Goal: Ask a question: Seek information or help from site administrators or community

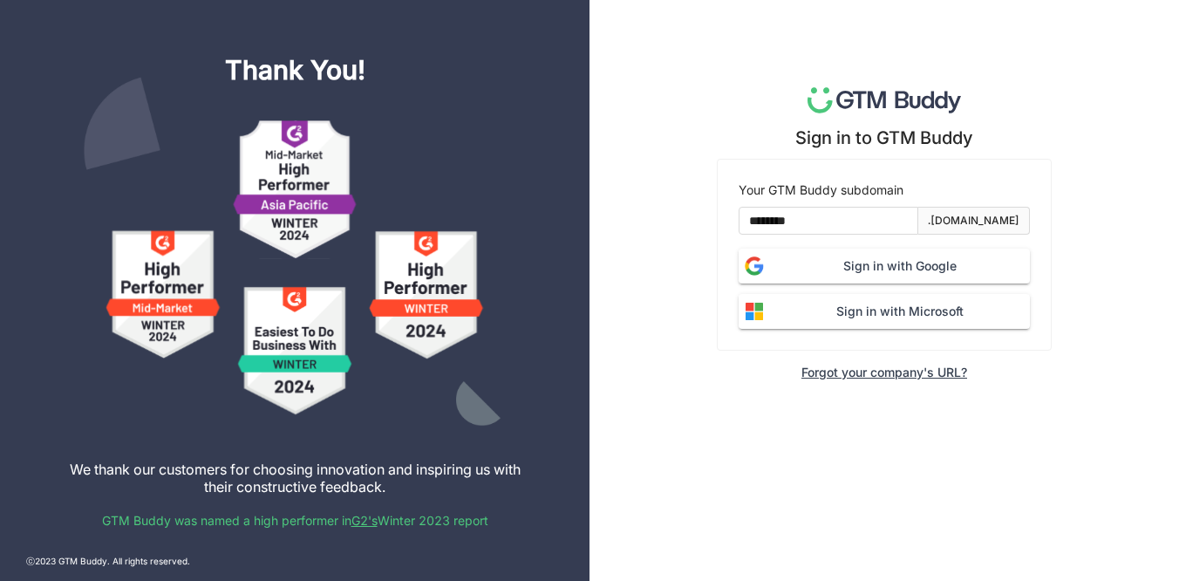
click at [916, 260] on span "Sign in with Google" at bounding box center [900, 265] width 260 height 19
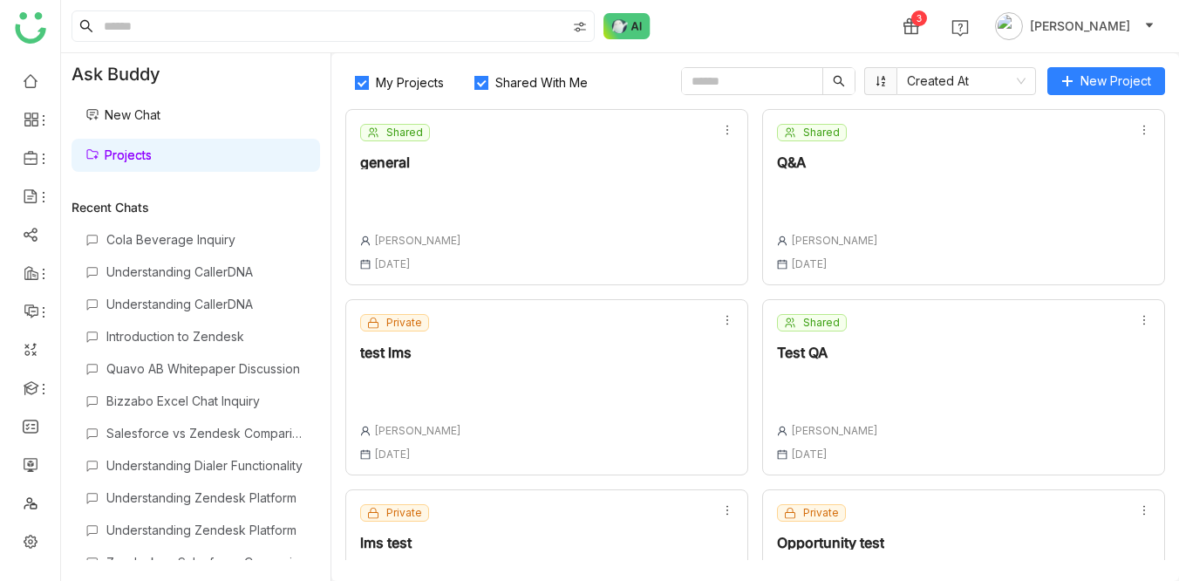
click at [161, 113] on link "New Chat" at bounding box center [122, 114] width 75 height 15
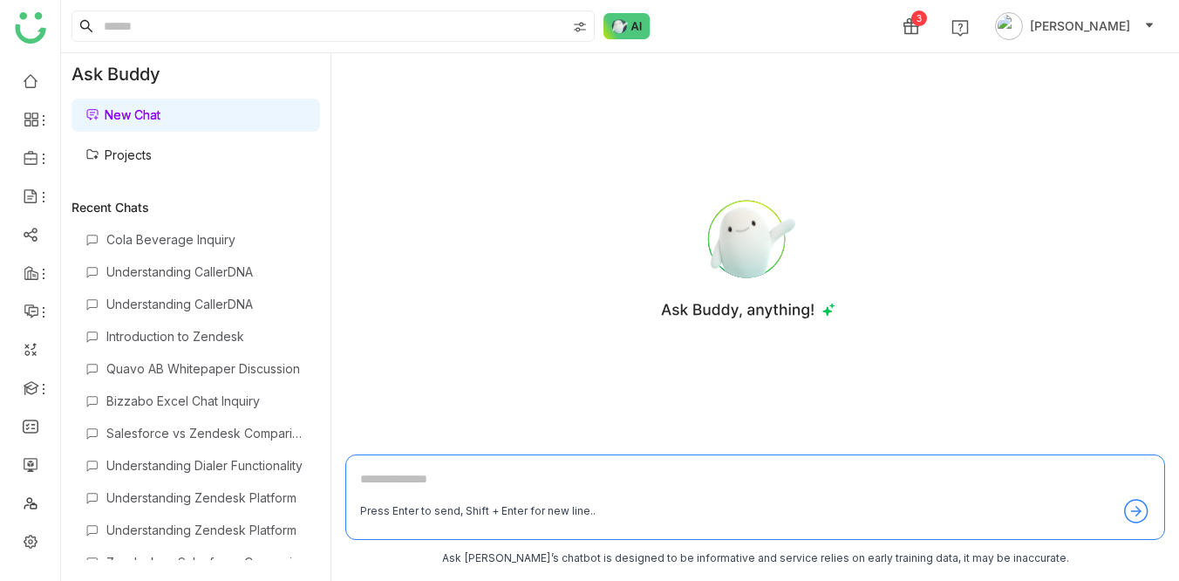
click at [438, 468] on div "Press Enter to send, Shift + Enter for new line.." at bounding box center [755, 496] width 820 height 85
click at [403, 474] on textarea at bounding box center [755, 483] width 790 height 28
type textarea "**********"
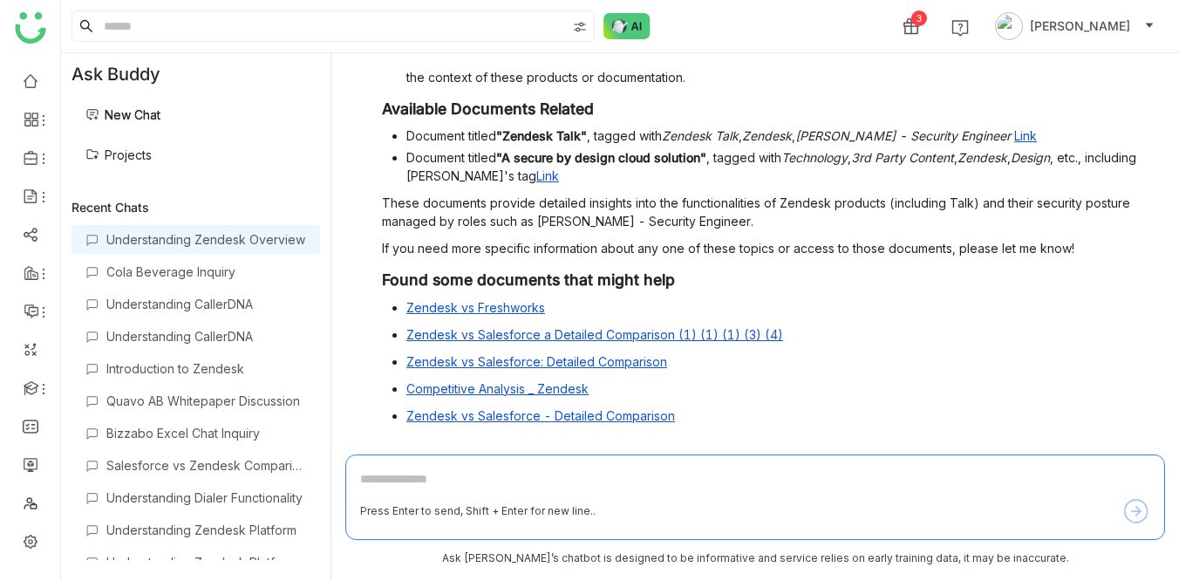
scroll to position [334, 0]
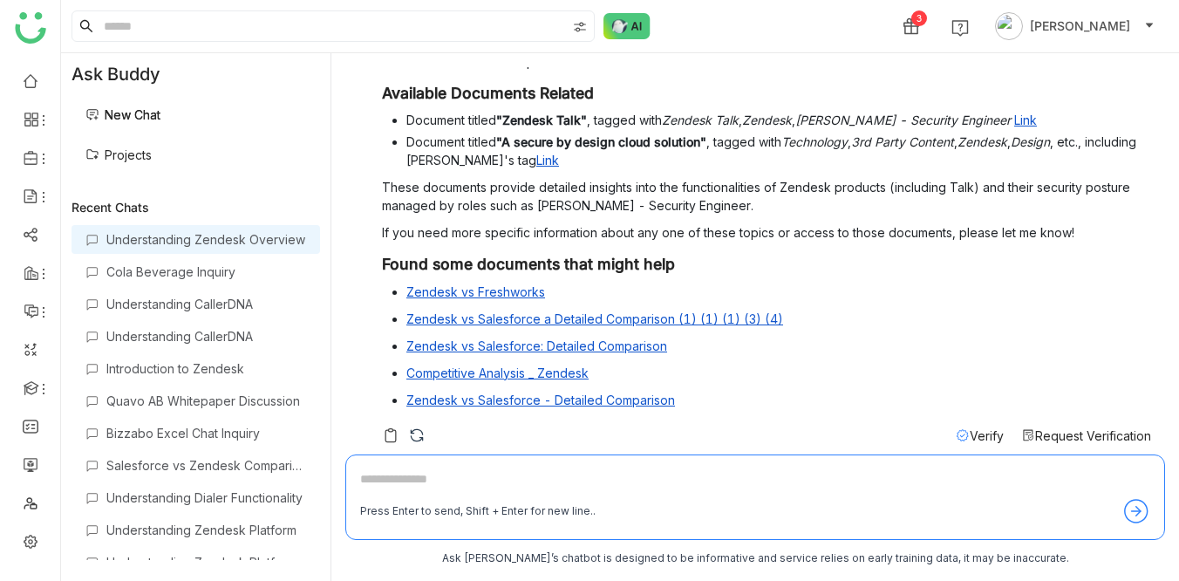
click at [959, 428] on icon at bounding box center [963, 435] width 14 height 14
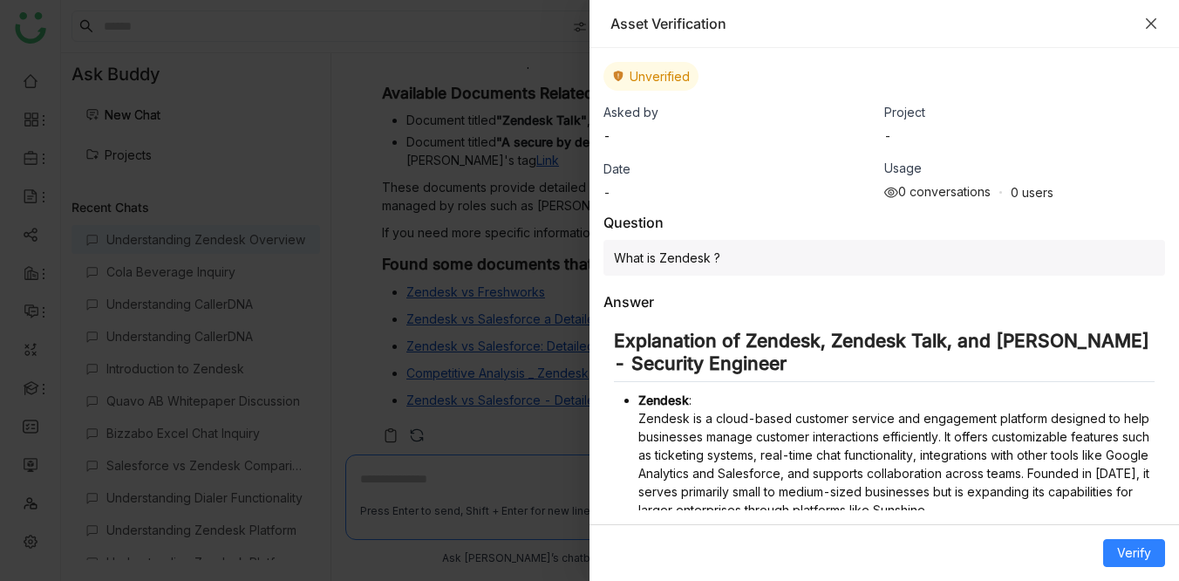
click at [1152, 24] on icon "Close" at bounding box center [1151, 23] width 10 height 10
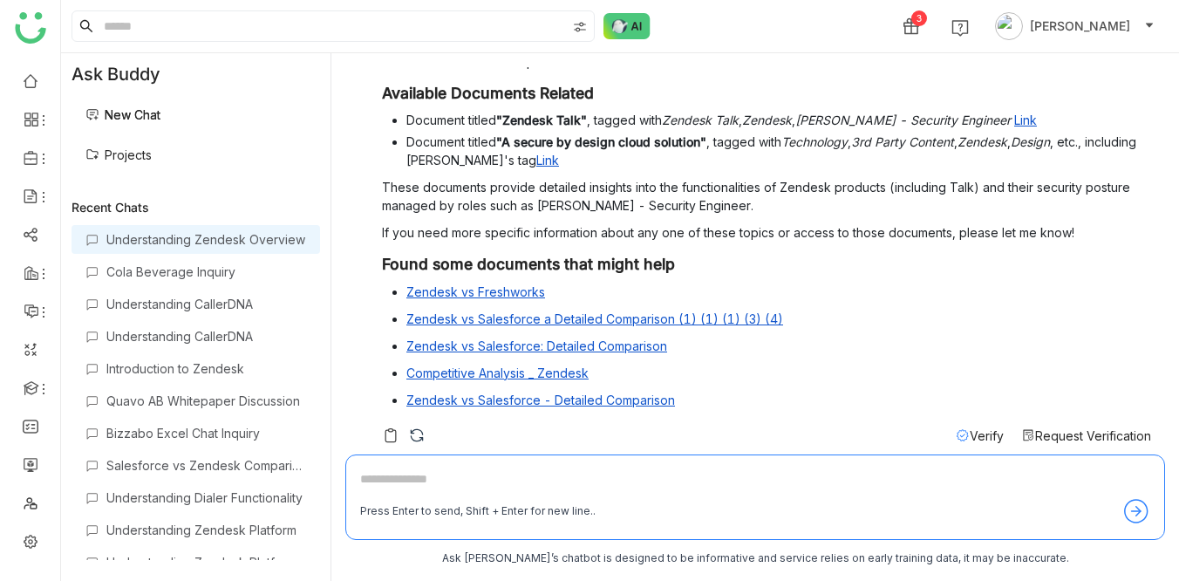
click at [973, 428] on span "Verify" at bounding box center [987, 435] width 34 height 15
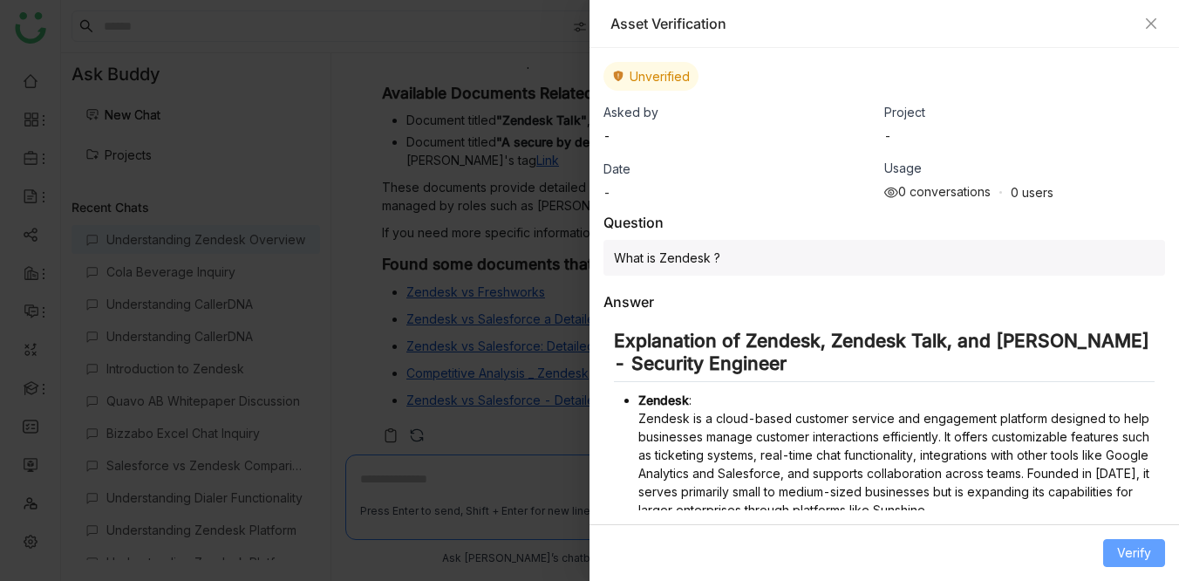
click at [1138, 550] on span "Verify" at bounding box center [1134, 552] width 34 height 19
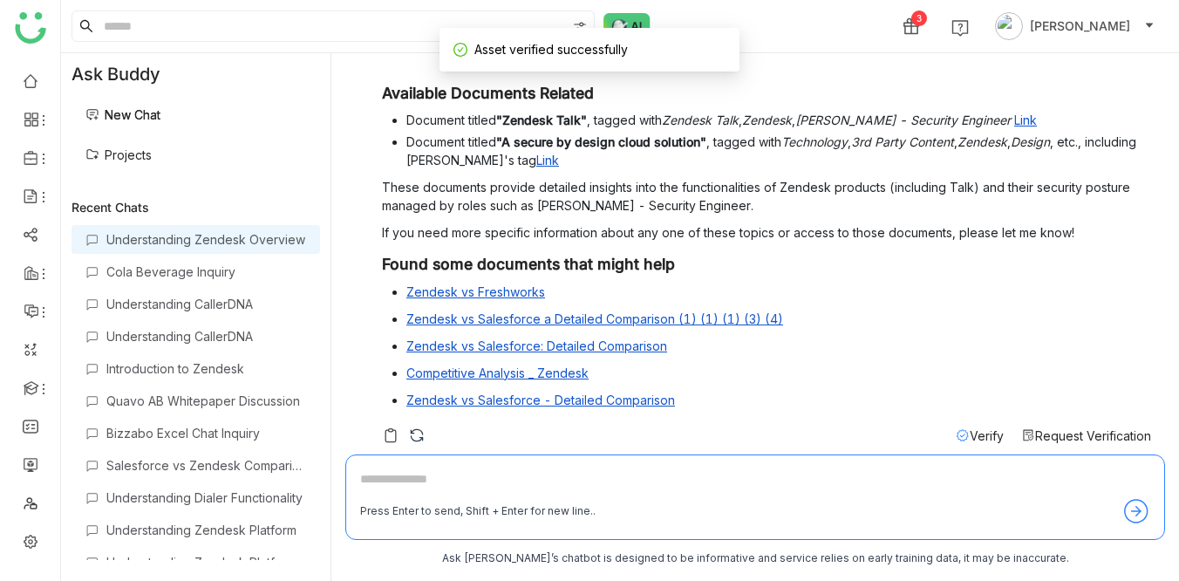
scroll to position [0, 0]
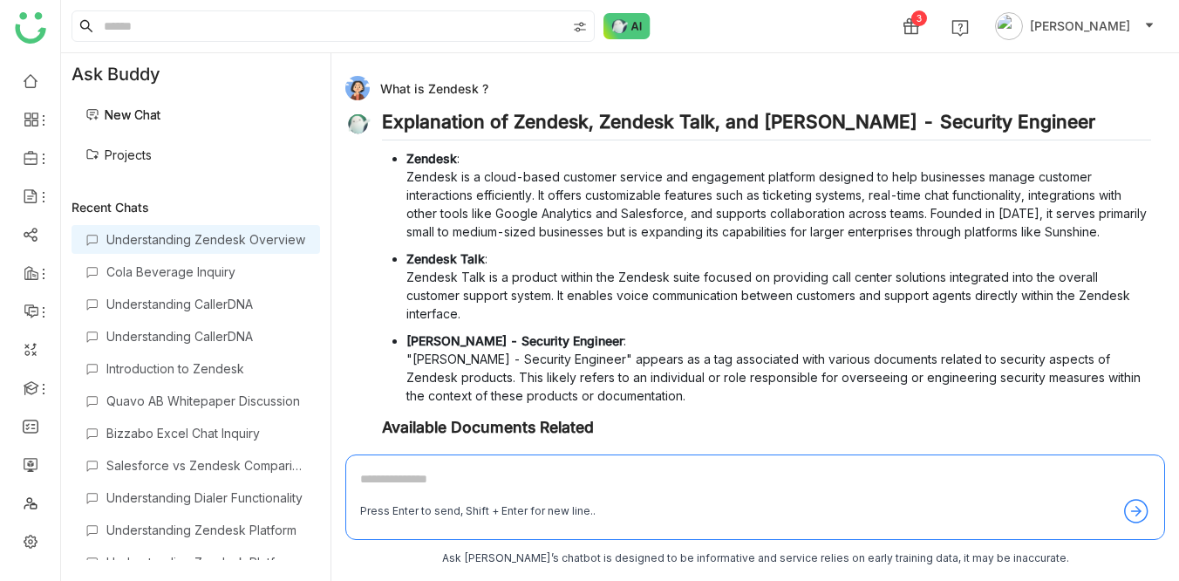
drag, startPoint x: 382, startPoint y: 85, endPoint x: 486, endPoint y: 85, distance: 103.8
click at [486, 85] on div "What is Zendesk ?" at bounding box center [748, 88] width 806 height 24
copy div "What is Zendesk ?"
click at [486, 85] on div "What is Zendesk ?" at bounding box center [748, 88] width 806 height 24
click at [135, 119] on link "New Chat" at bounding box center [122, 114] width 75 height 15
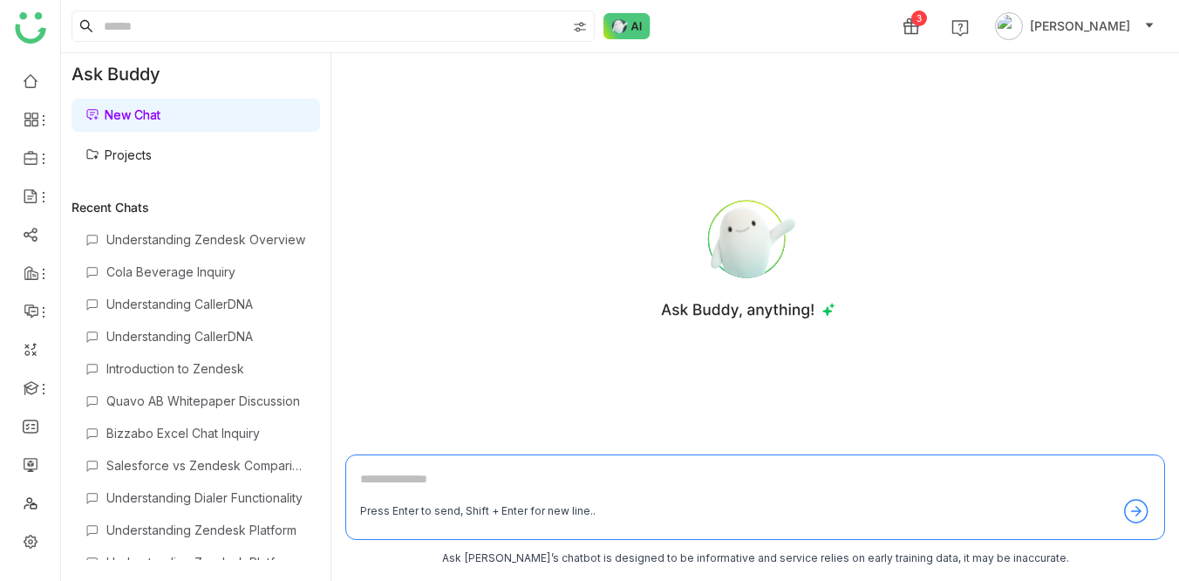
click at [382, 475] on textarea at bounding box center [755, 483] width 790 height 28
paste textarea "**********"
type textarea "**********"
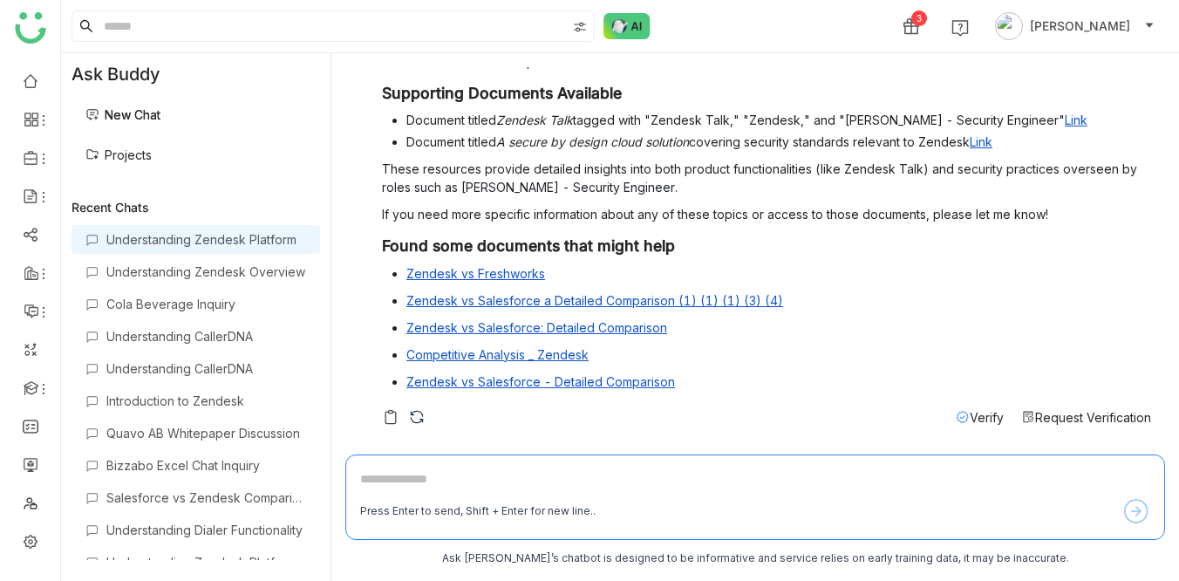
scroll to position [352, 0]
click at [970, 422] on span "Verify" at bounding box center [987, 417] width 34 height 15
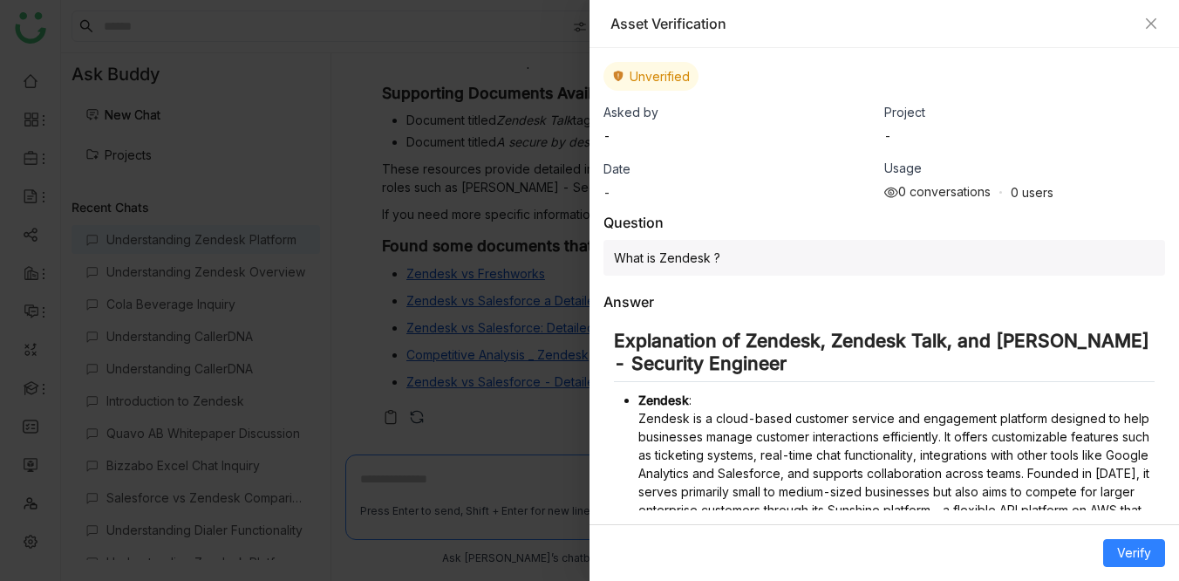
click at [1153, 10] on div "Asset Verification" at bounding box center [885, 24] width 590 height 48
click at [1151, 24] on icon "Close" at bounding box center [1151, 23] width 10 height 10
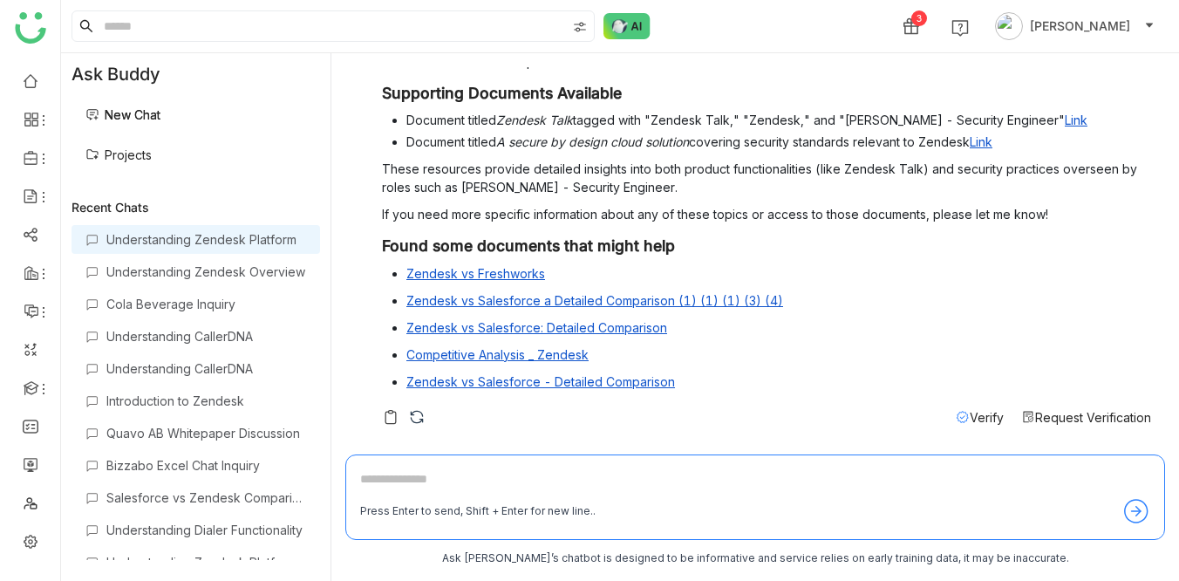
click at [156, 113] on link "New Chat" at bounding box center [122, 114] width 75 height 15
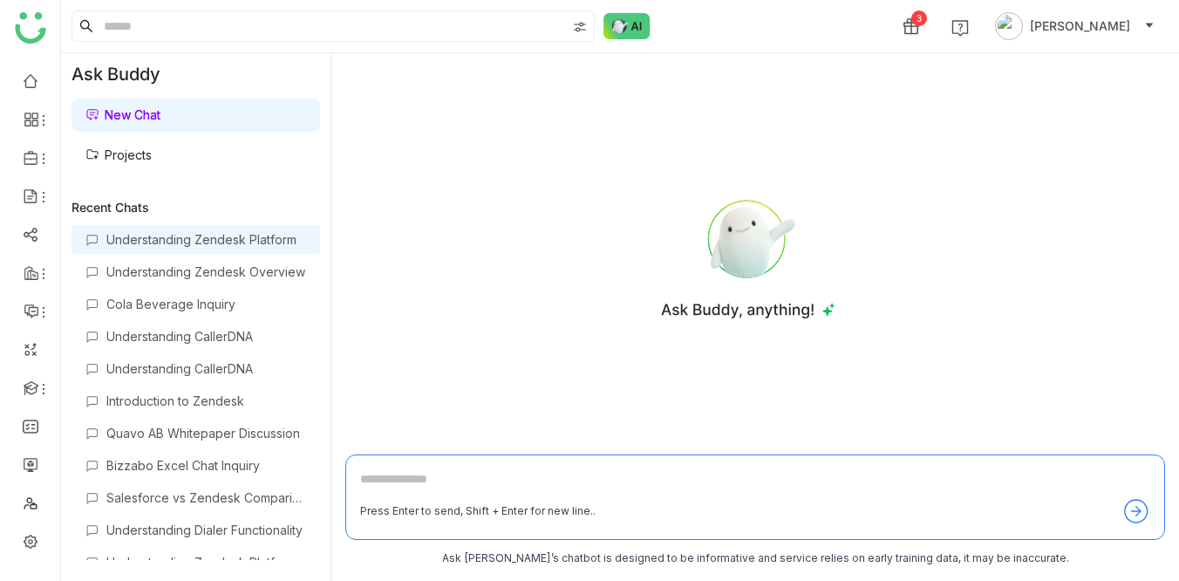
click at [143, 242] on div "Understanding Zendesk Platform" at bounding box center [206, 239] width 200 height 15
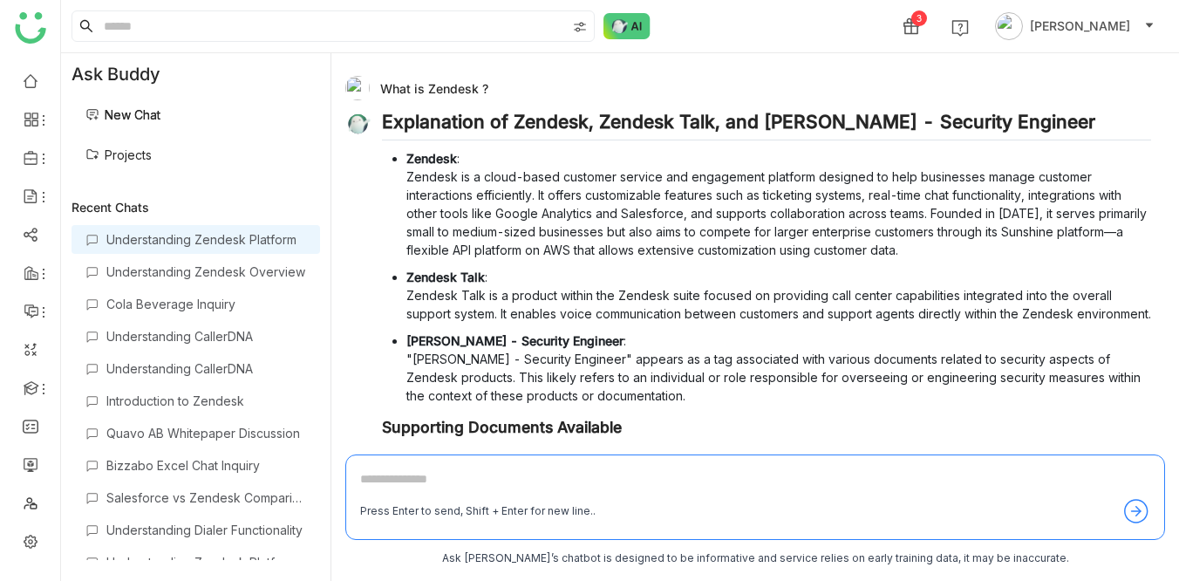
click at [130, 111] on link "New Chat" at bounding box center [122, 114] width 75 height 15
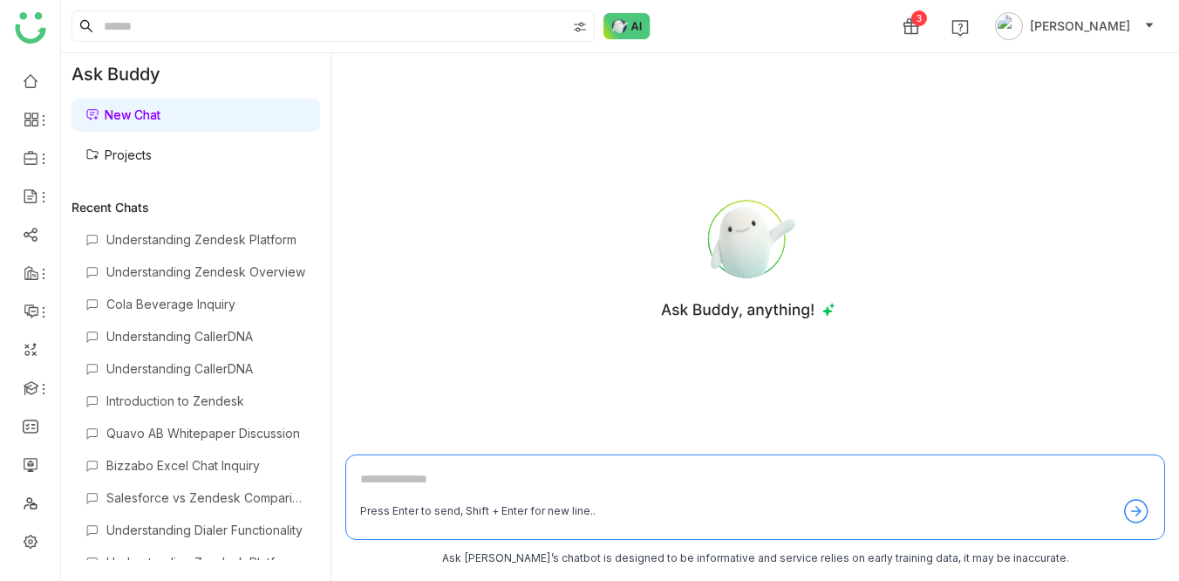
click at [412, 467] on div "Press Enter to send, Shift + Enter for new line.." at bounding box center [755, 496] width 820 height 85
click at [405, 482] on textarea at bounding box center [755, 483] width 790 height 28
paste textarea "**********"
type textarea "**********"
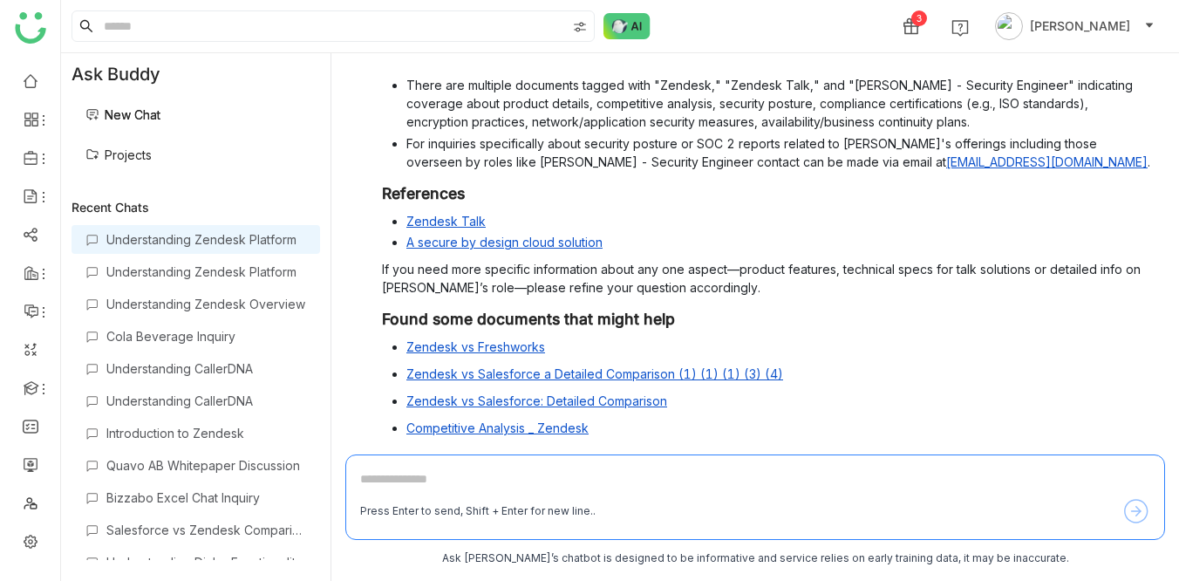
scroll to position [461, 0]
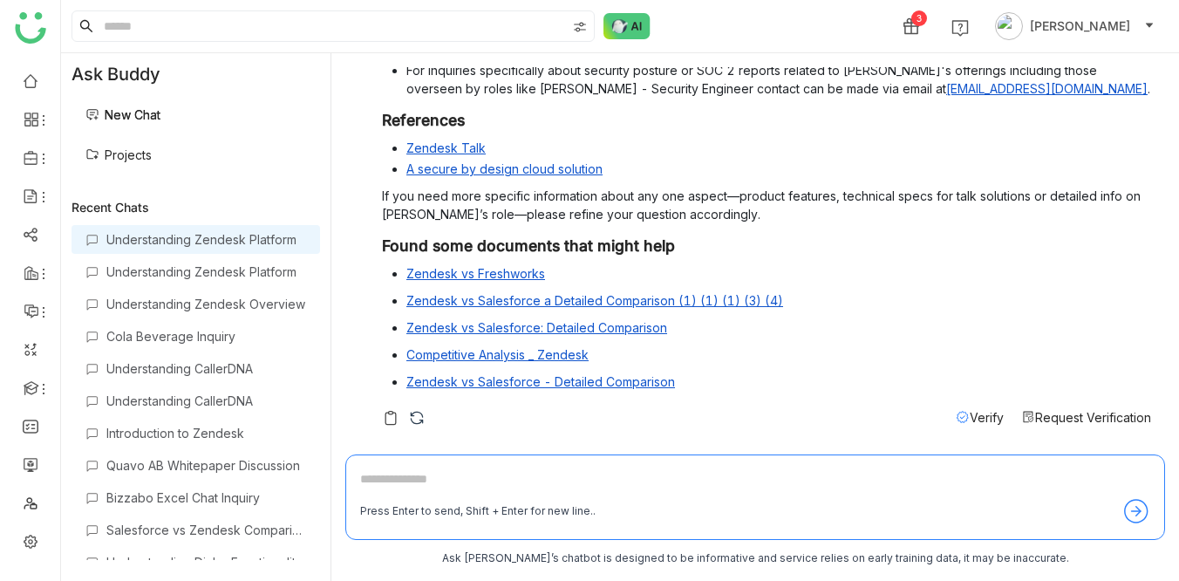
click at [976, 418] on span "Verify" at bounding box center [987, 417] width 34 height 15
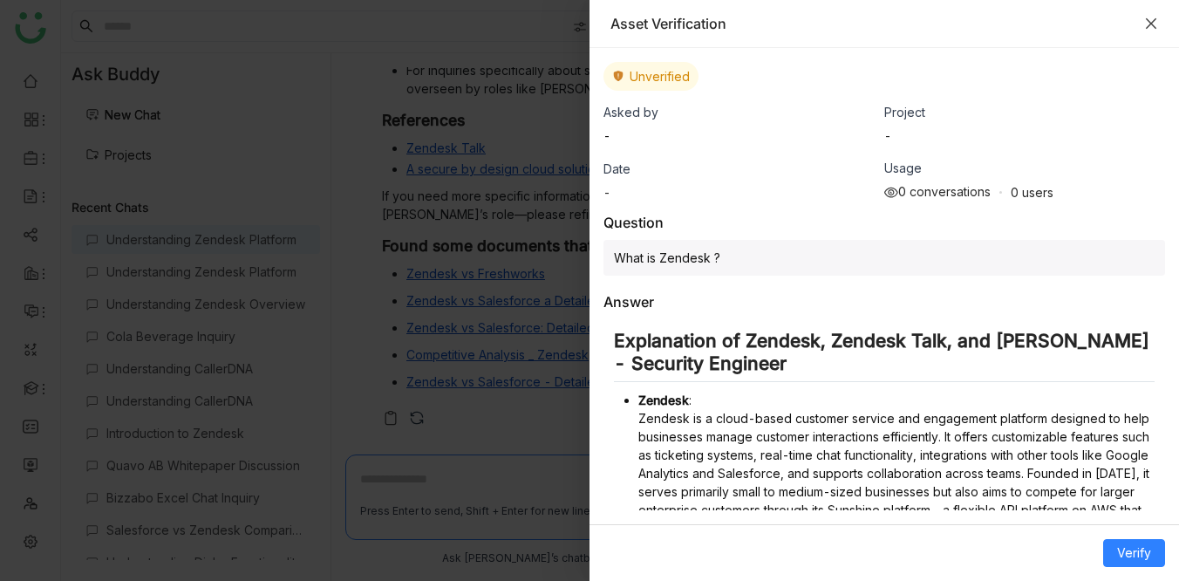
click at [1151, 23] on icon "Close" at bounding box center [1151, 23] width 10 height 10
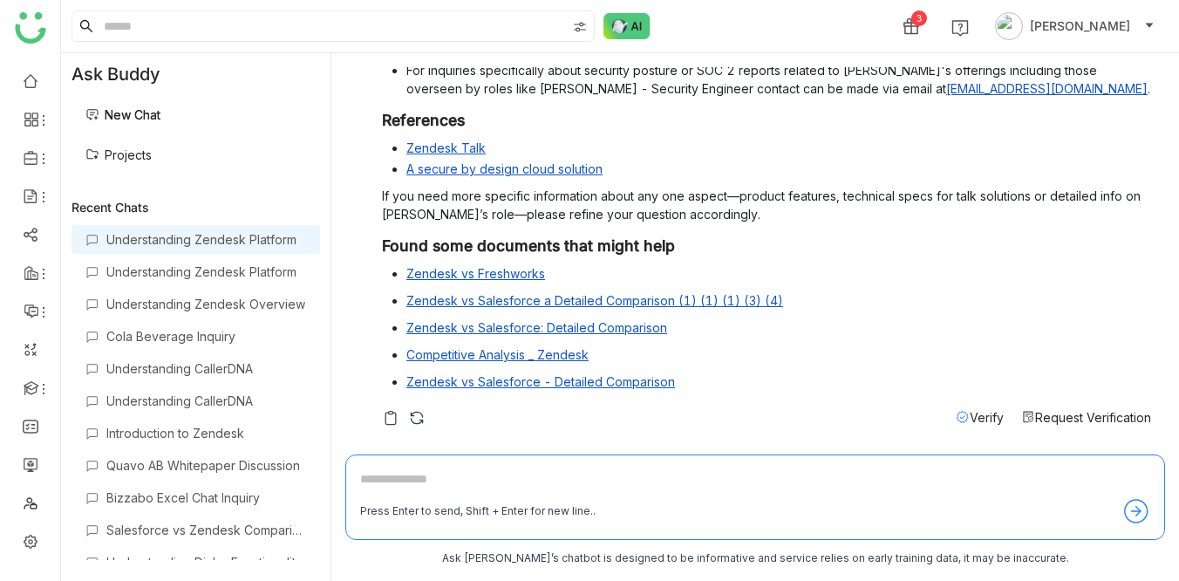
click at [959, 414] on icon at bounding box center [963, 417] width 14 height 14
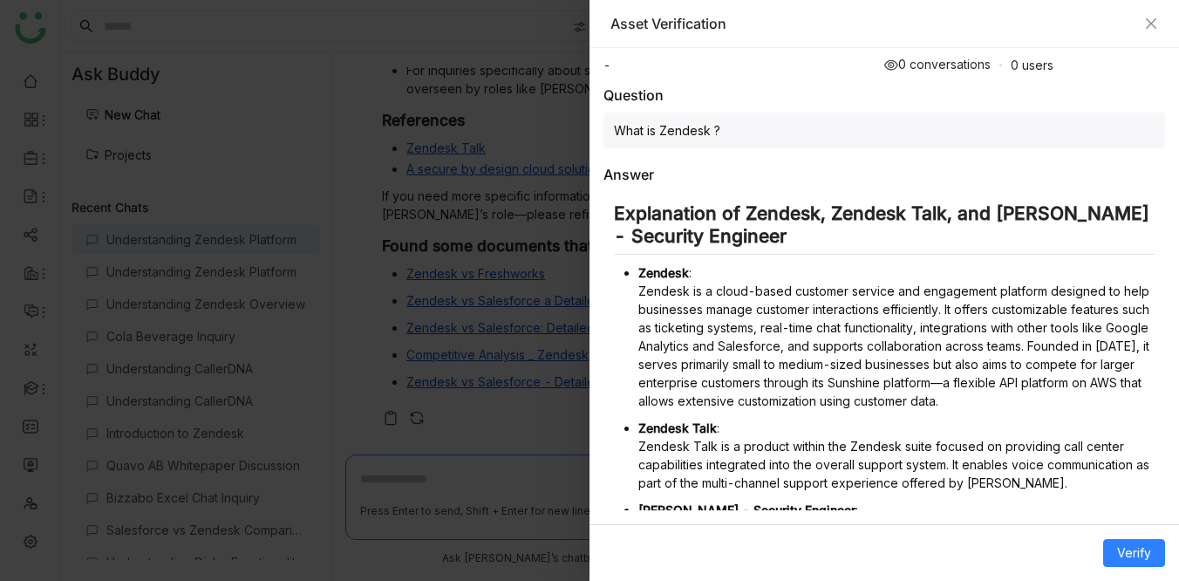
scroll to position [729, 0]
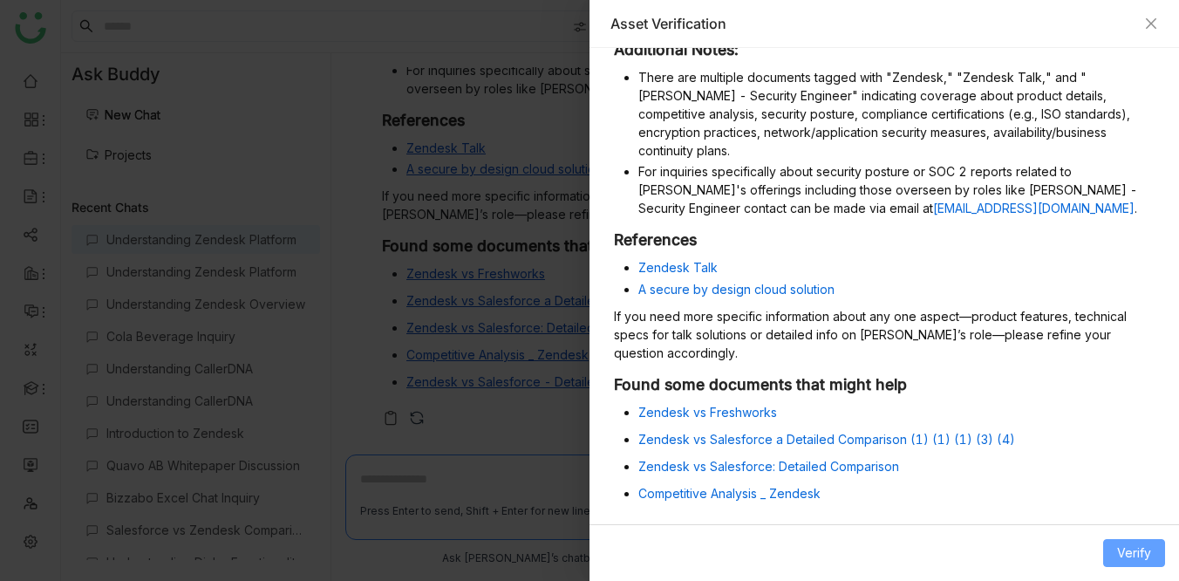
click at [1134, 555] on span "Verify" at bounding box center [1134, 552] width 34 height 19
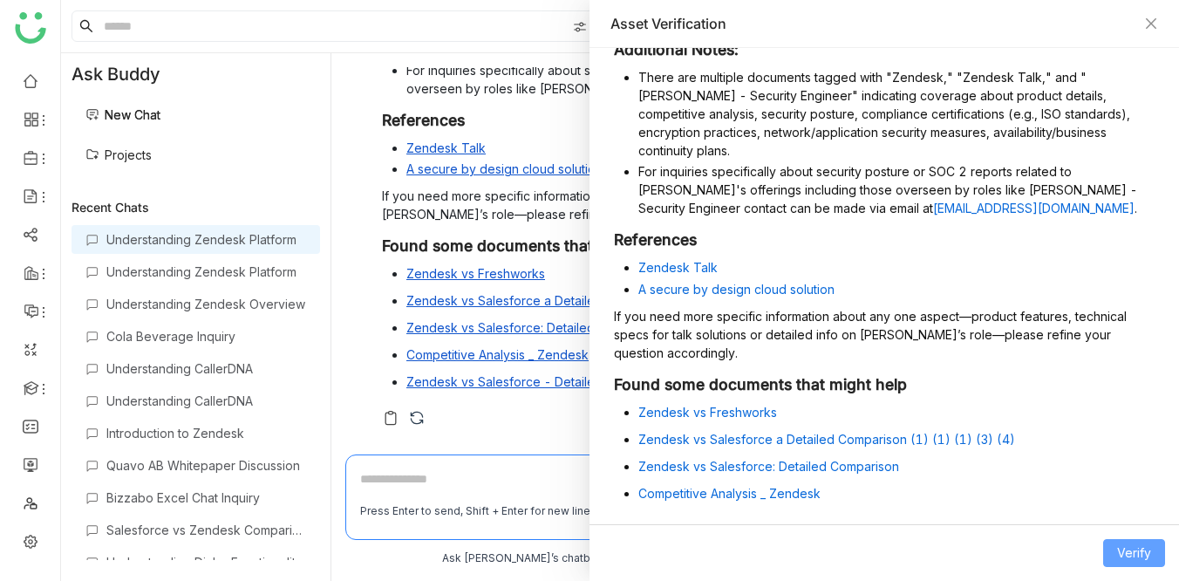
click at [1133, 548] on div "Verify" at bounding box center [885, 552] width 590 height 57
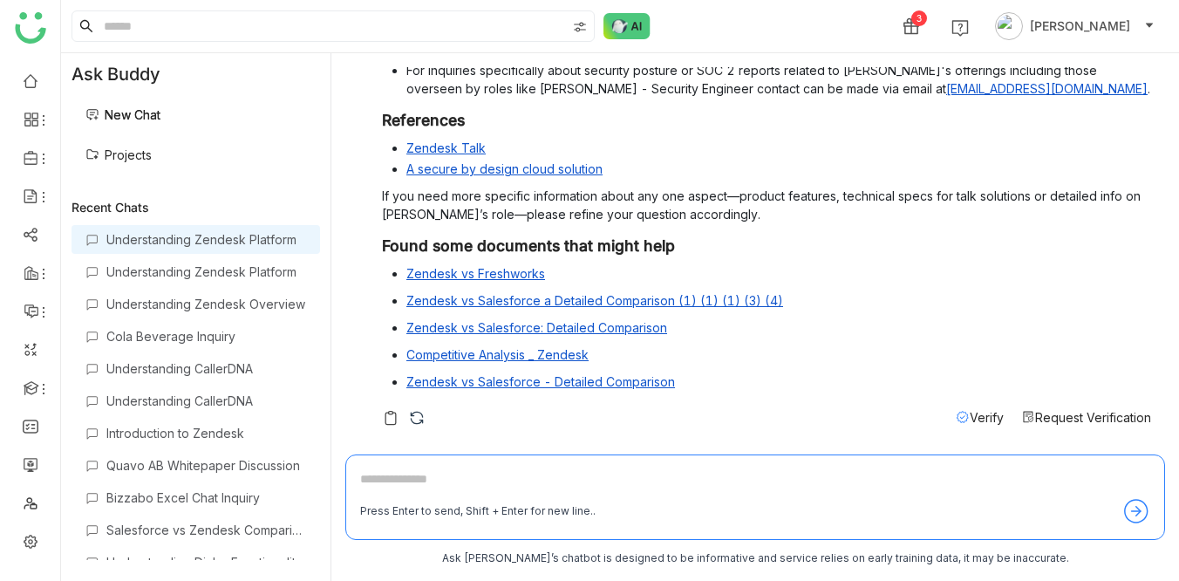
scroll to position [0, 0]
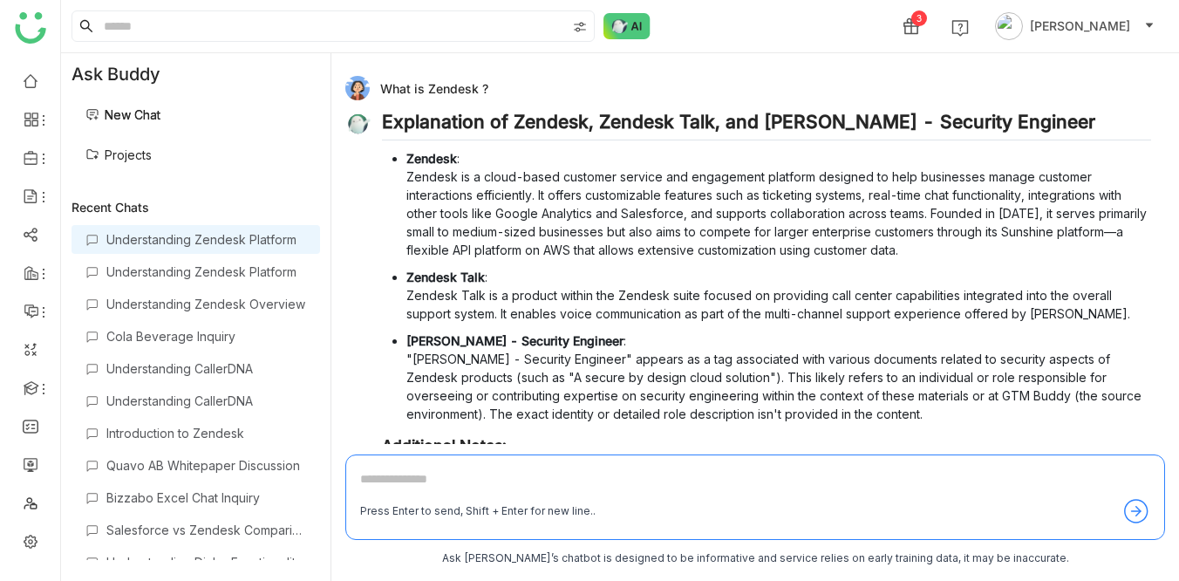
drag, startPoint x: 380, startPoint y: 82, endPoint x: 491, endPoint y: 85, distance: 110.8
click at [491, 85] on div "What is Zendesk ?" at bounding box center [748, 88] width 806 height 24
drag, startPoint x: 380, startPoint y: 86, endPoint x: 486, endPoint y: 85, distance: 105.6
click at [486, 85] on div "What is Zendesk ?" at bounding box center [748, 88] width 806 height 24
copy div "What is Zendesk ?"
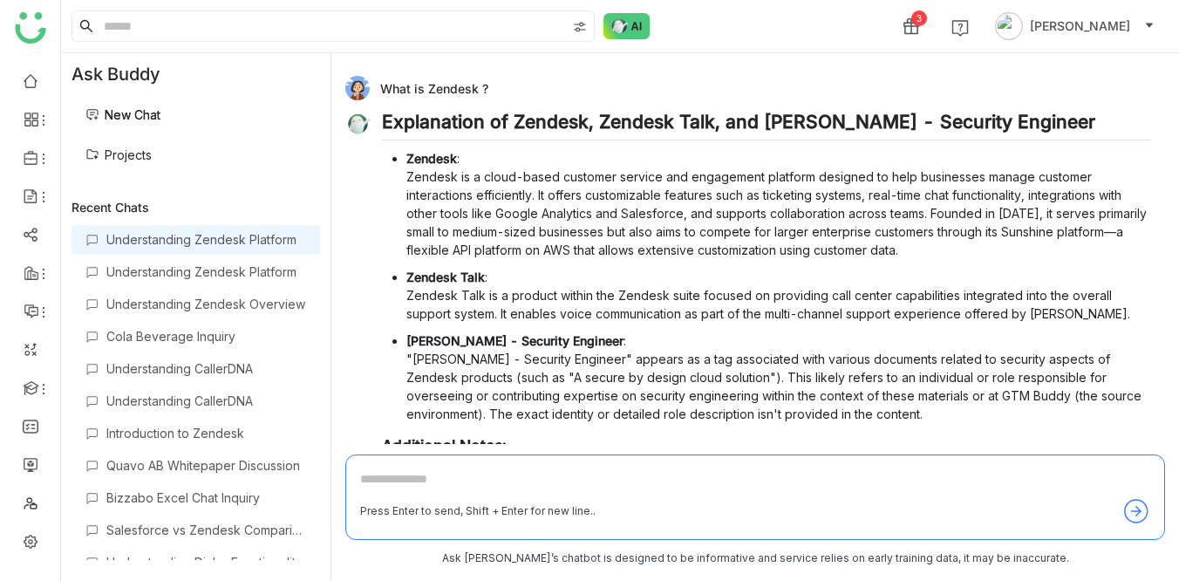
click at [161, 116] on link "New Chat" at bounding box center [122, 114] width 75 height 15
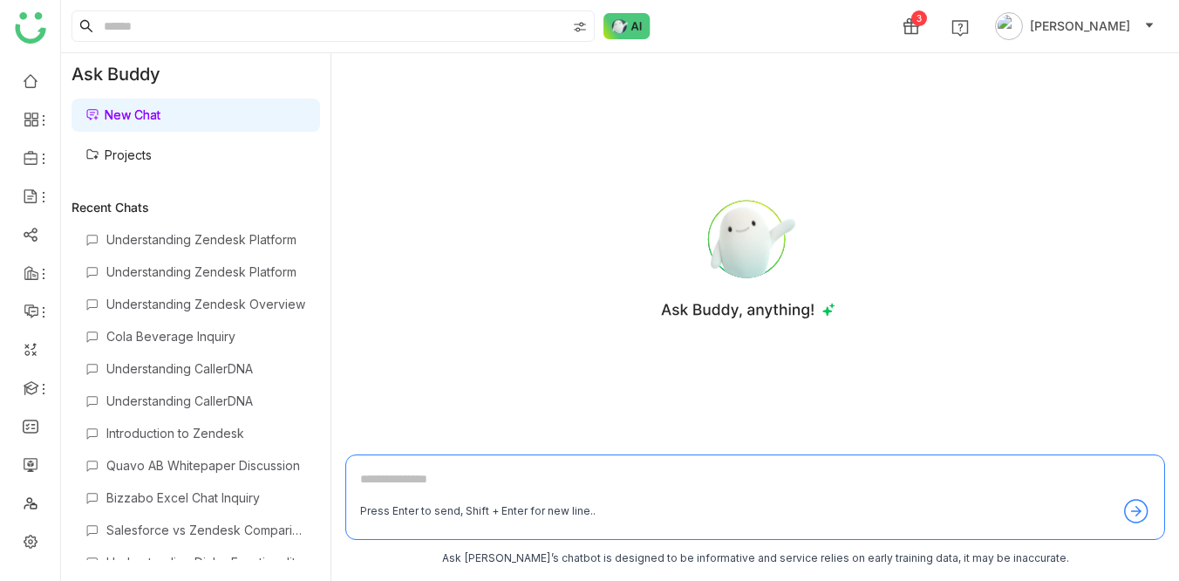
click at [404, 476] on textarea at bounding box center [755, 483] width 790 height 28
paste textarea "**********"
type textarea "**********"
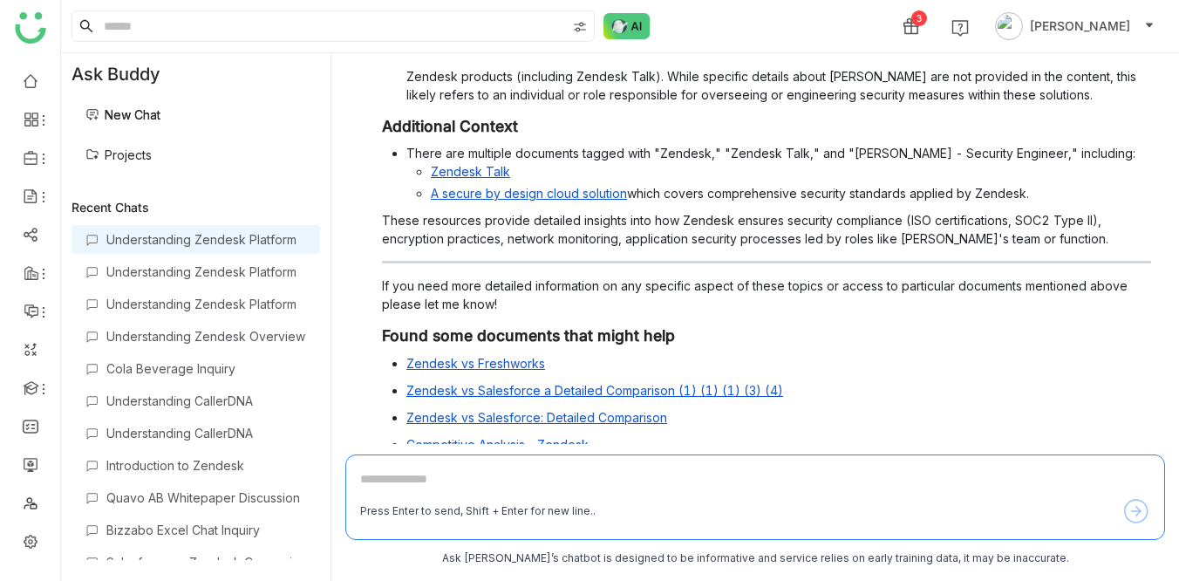
scroll to position [409, 0]
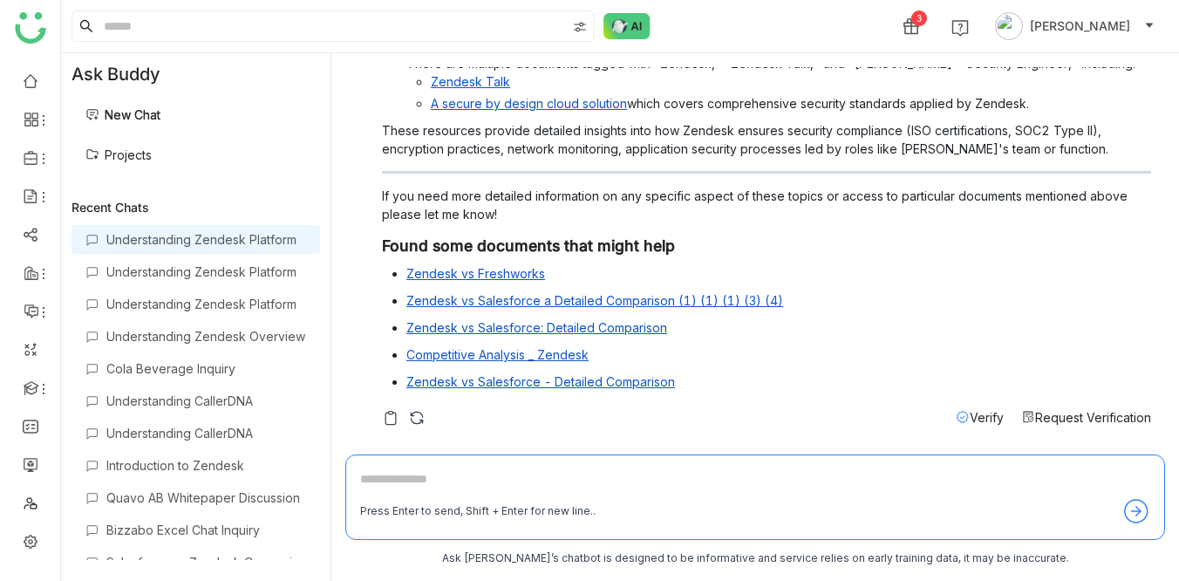
click at [974, 420] on span "Verify" at bounding box center [987, 417] width 34 height 15
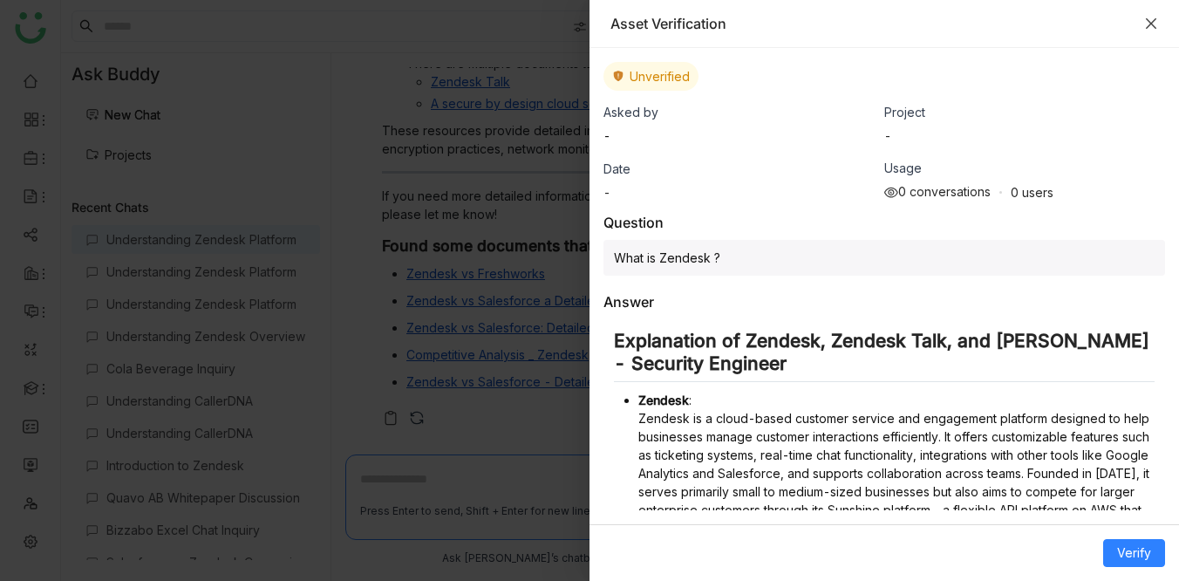
click at [1151, 17] on icon "Close" at bounding box center [1151, 24] width 14 height 14
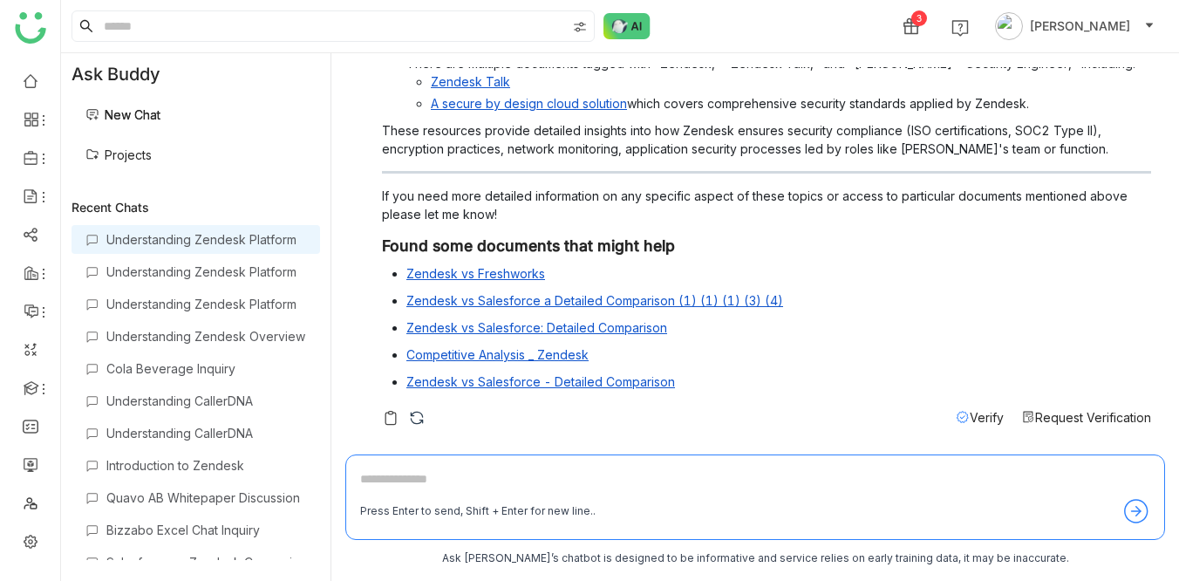
click at [984, 408] on div "Verify" at bounding box center [980, 417] width 48 height 18
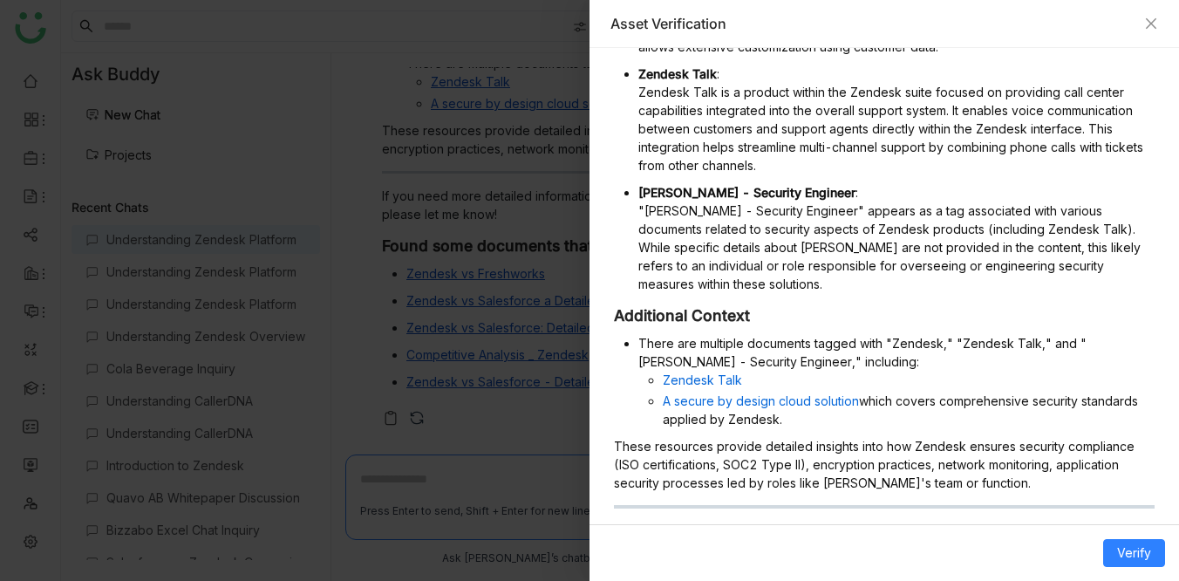
scroll to position [0, 0]
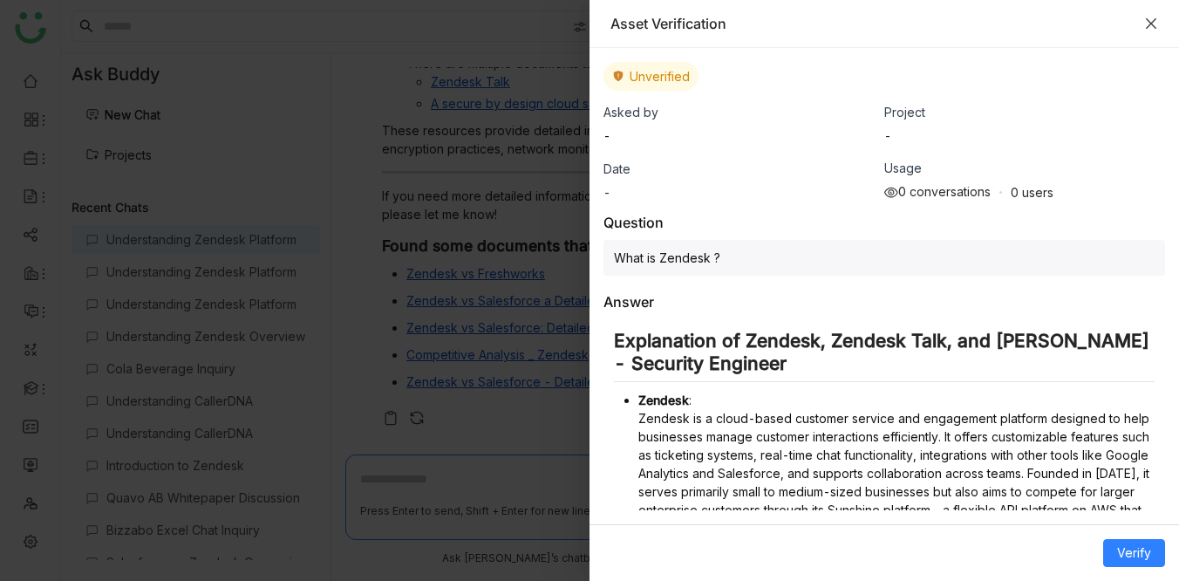
click at [1149, 21] on icon "Close" at bounding box center [1151, 23] width 10 height 10
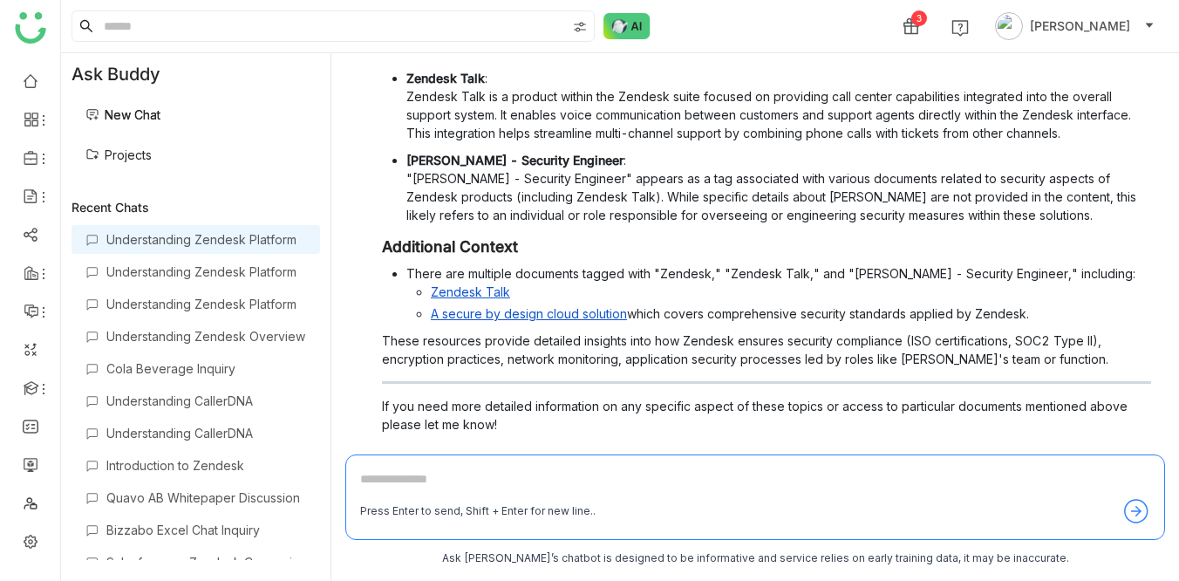
scroll to position [409, 0]
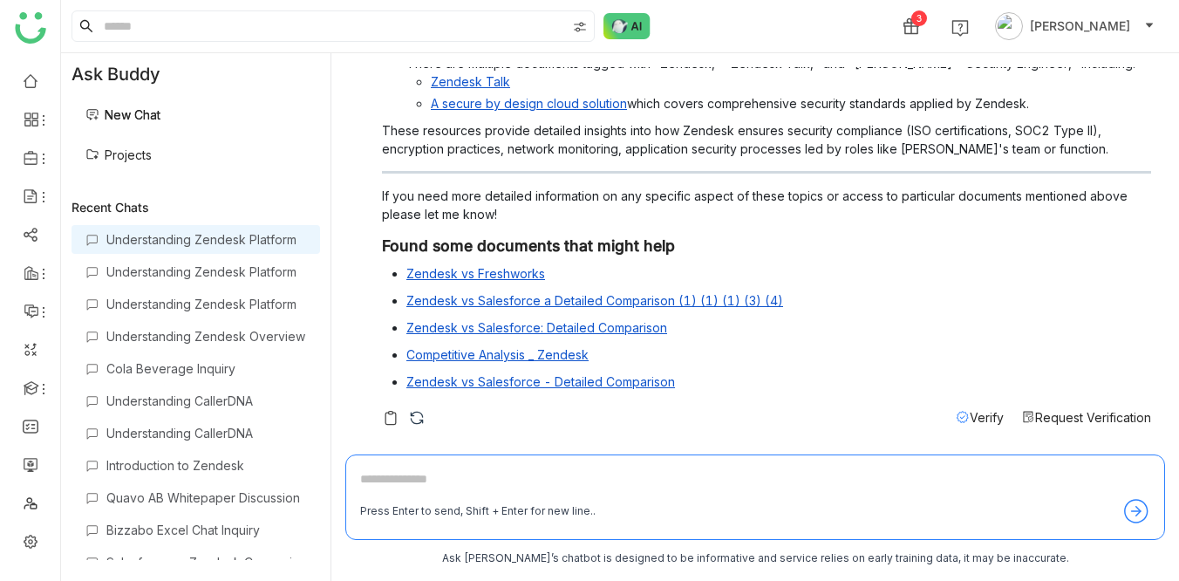
click at [976, 420] on span "Verify" at bounding box center [987, 417] width 34 height 15
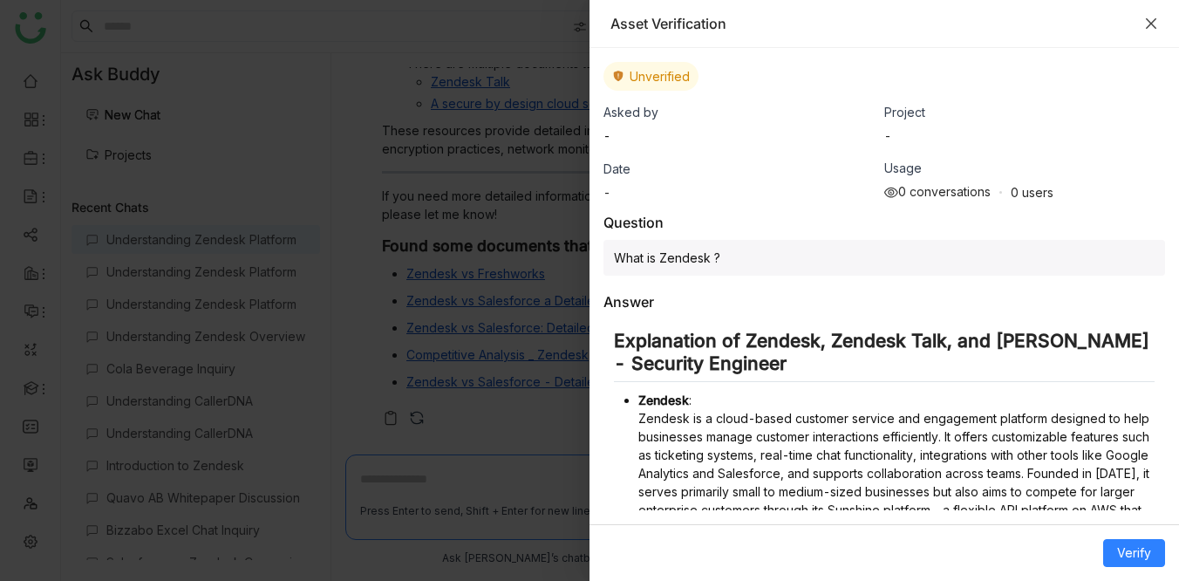
click at [1146, 26] on icon "Close" at bounding box center [1151, 24] width 14 height 14
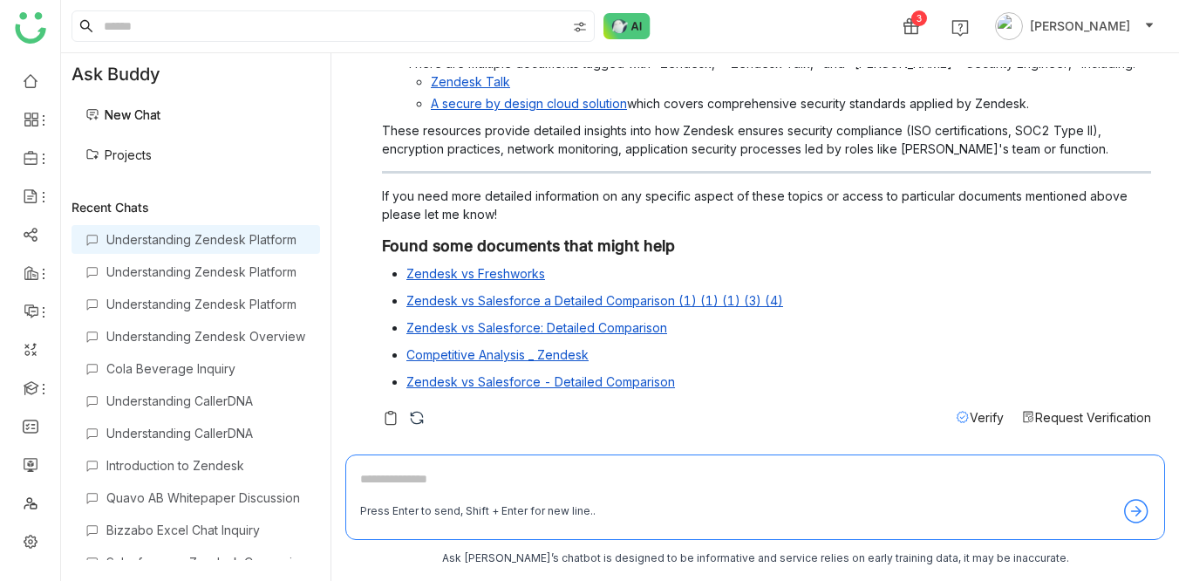
scroll to position [0, 0]
